Goal: Task Accomplishment & Management: Manage account settings

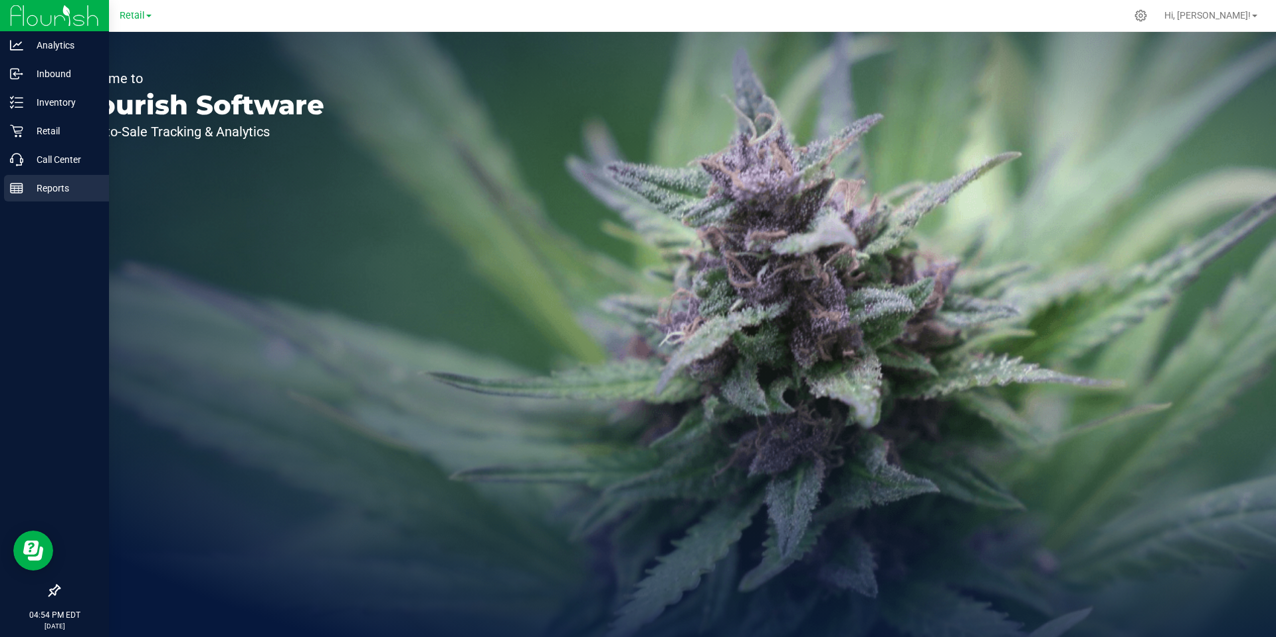
click at [15, 189] on line at bounding box center [15, 189] width 0 height 7
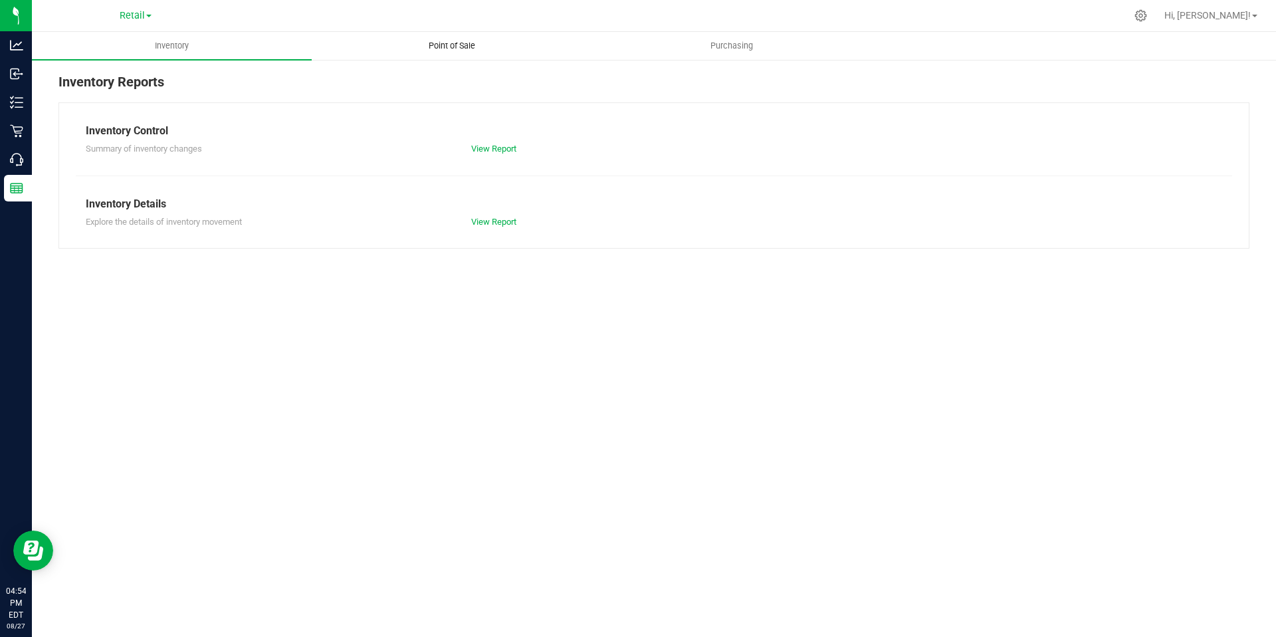
click at [459, 40] on uib-tab-heading "Point of Sale" at bounding box center [451, 46] width 278 height 27
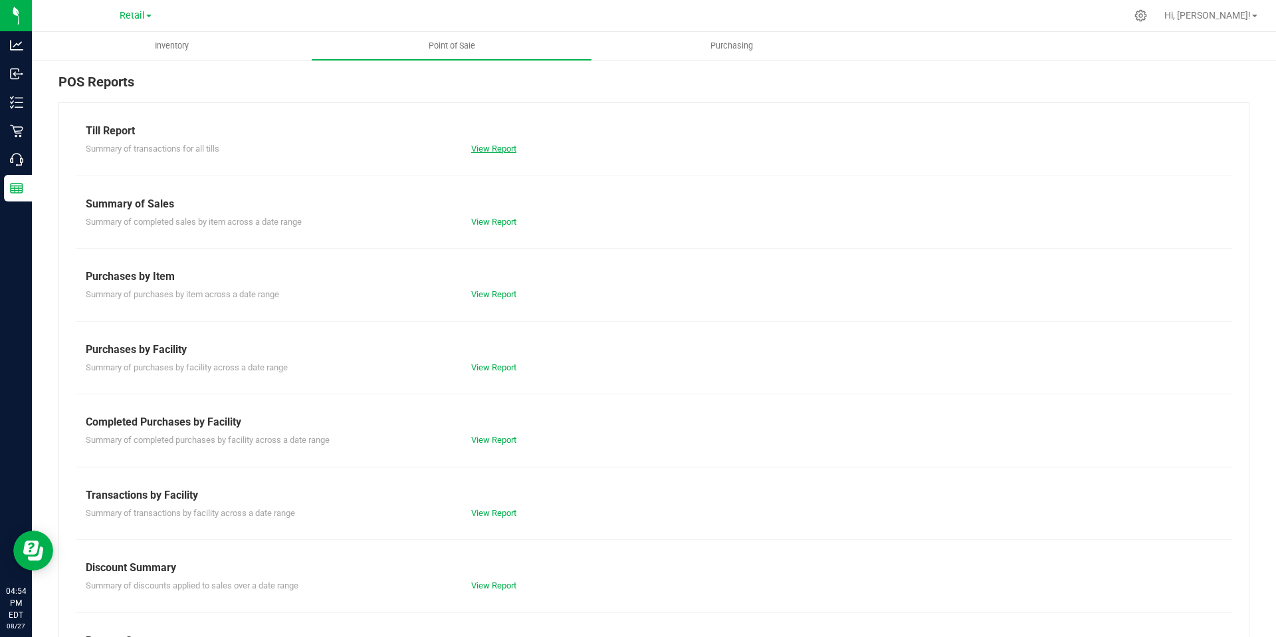
click at [485, 147] on link "View Report" at bounding box center [493, 149] width 45 height 10
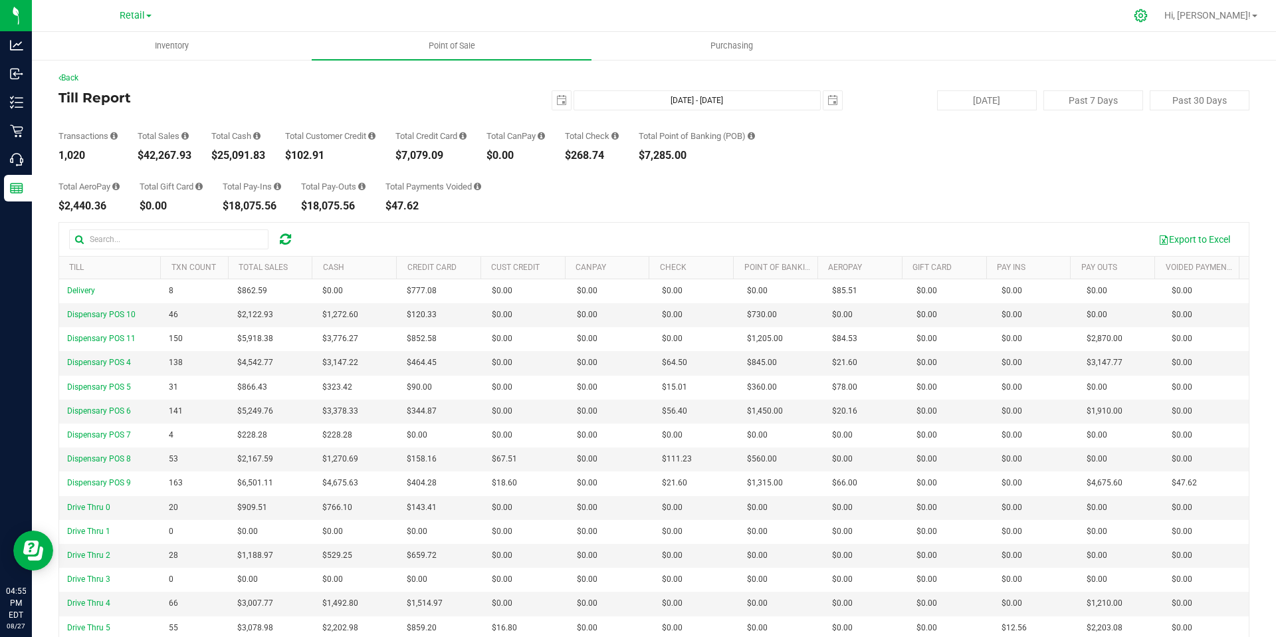
click at [1148, 19] on icon at bounding box center [1141, 16] width 14 height 14
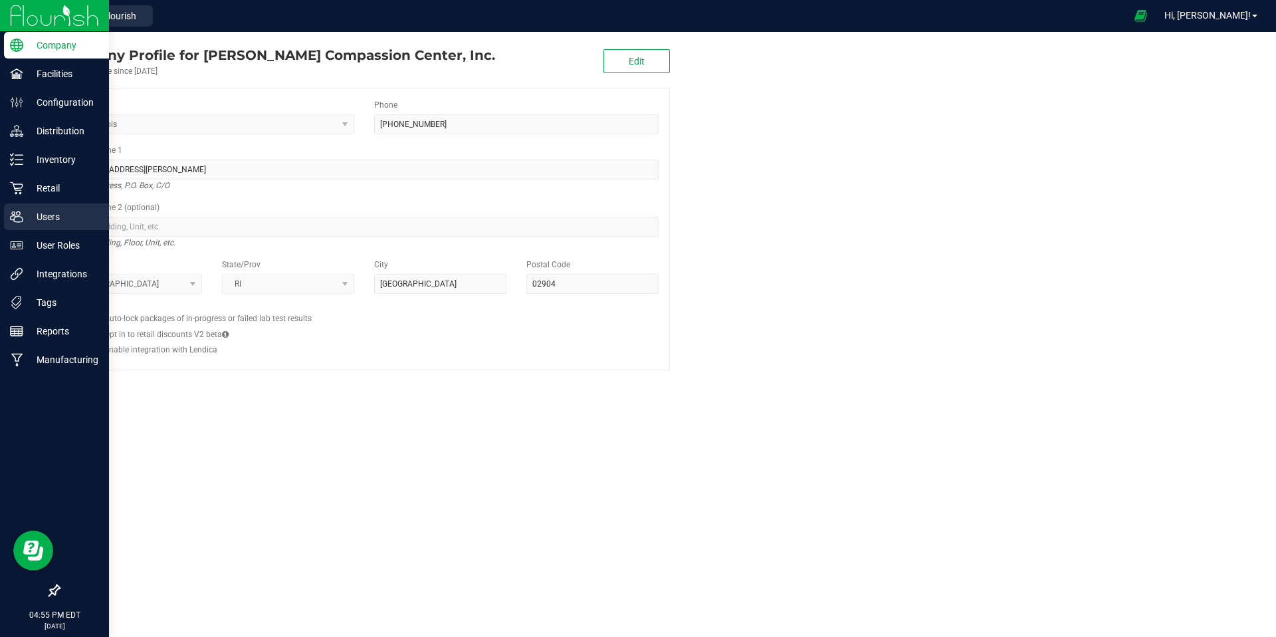
click at [31, 217] on p "Users" at bounding box center [63, 217] width 80 height 16
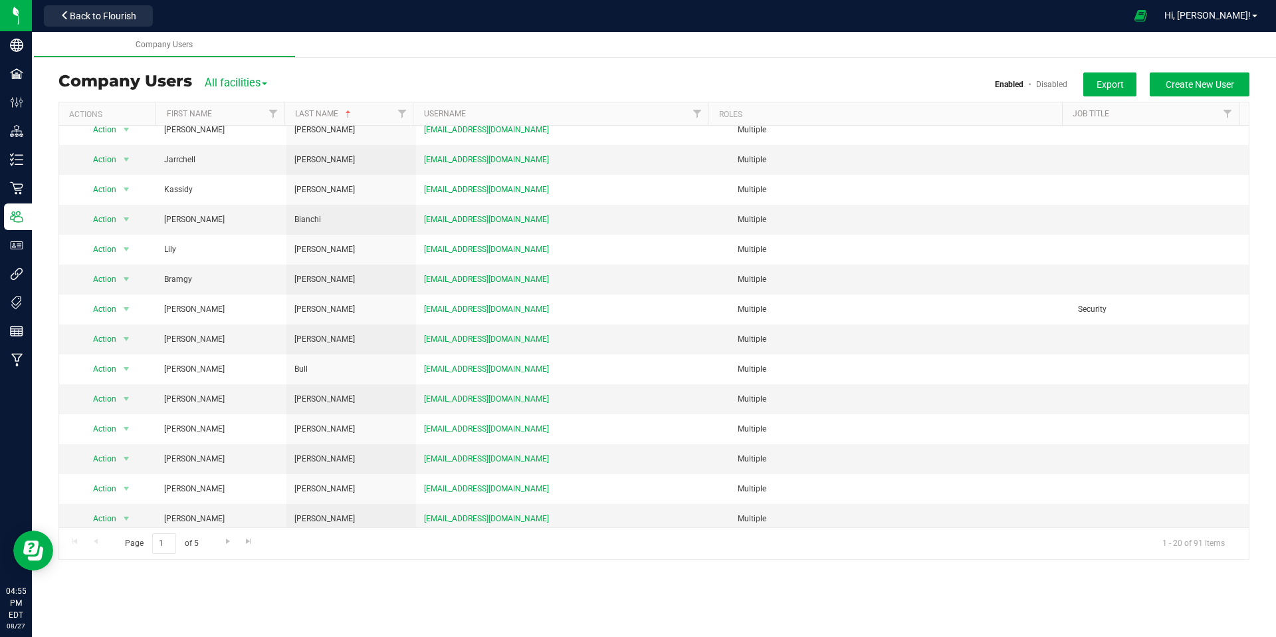
scroll to position [196, 0]
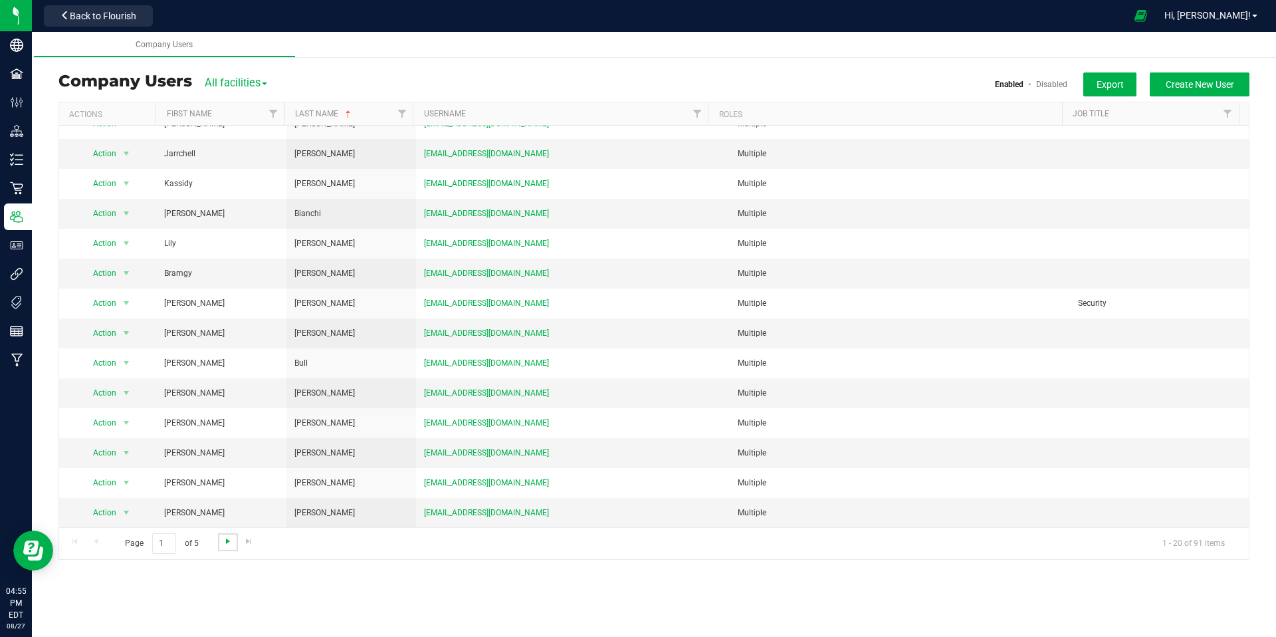
click at [223, 539] on span "Go to the next page" at bounding box center [228, 541] width 11 height 11
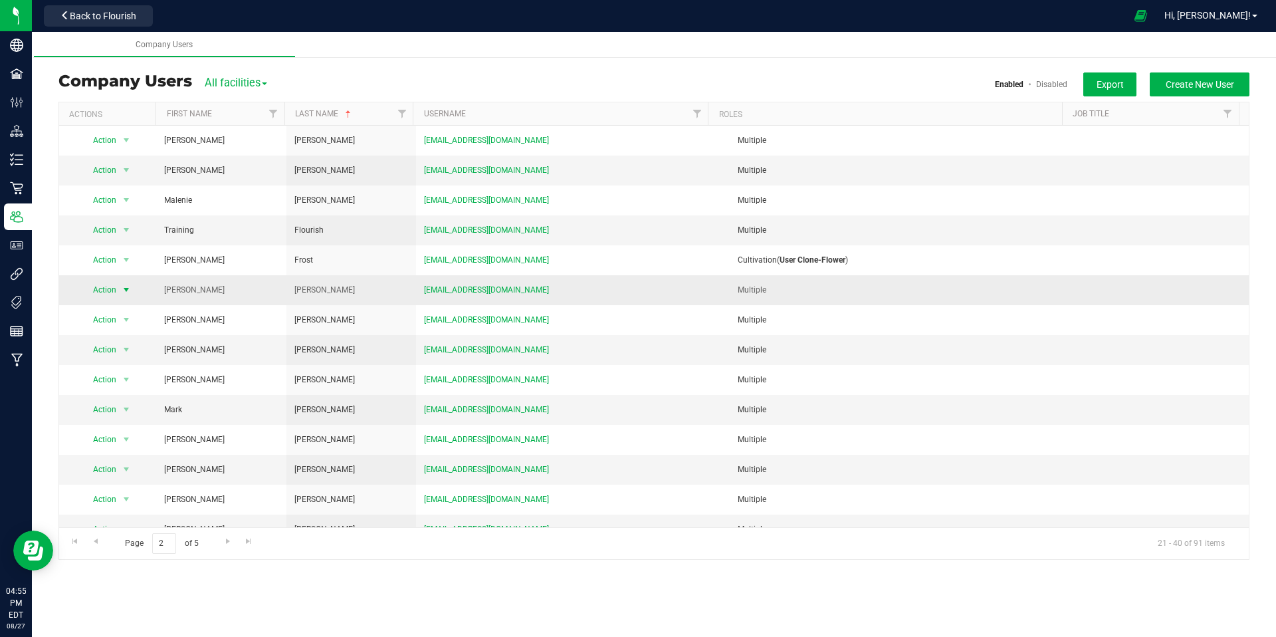
click at [99, 288] on span "Action" at bounding box center [99, 289] width 37 height 19
click at [134, 311] on li "Delete user" at bounding box center [118, 312] width 72 height 20
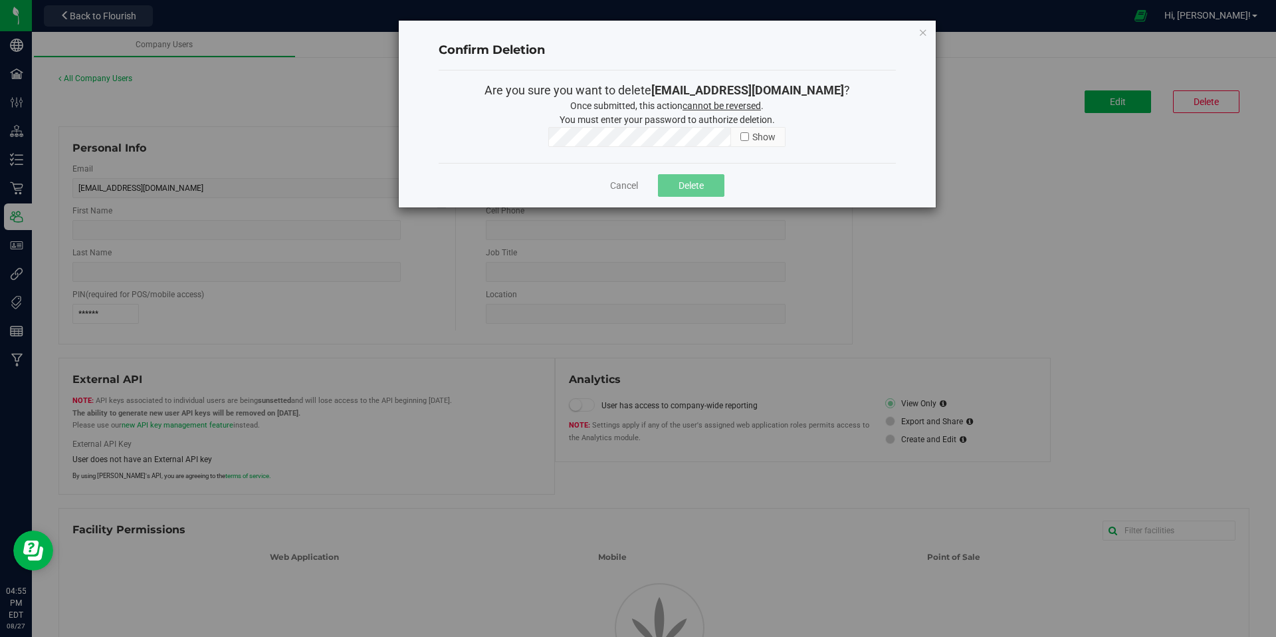
type input "[PERSON_NAME]"
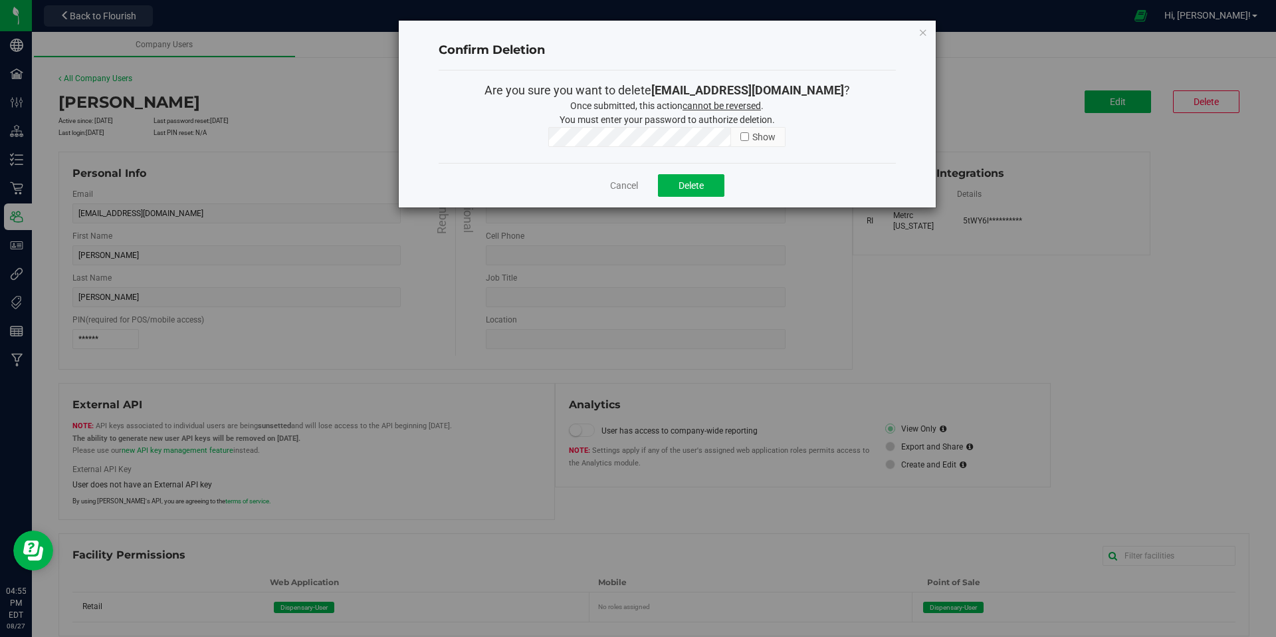
click at [746, 134] on input "checkbox" at bounding box center [744, 136] width 9 height 9
checkbox input "true"
click at [691, 182] on span "Delete" at bounding box center [690, 185] width 25 height 11
